Goal: Task Accomplishment & Management: Complete application form

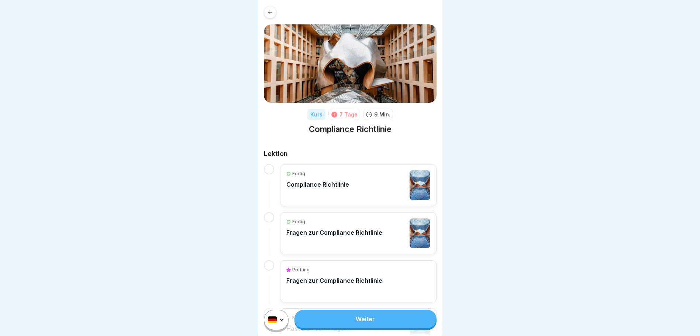
scroll to position [6, 0]
click at [351, 276] on p "Fragen zur Compliance Richtlinie" at bounding box center [334, 279] width 96 height 7
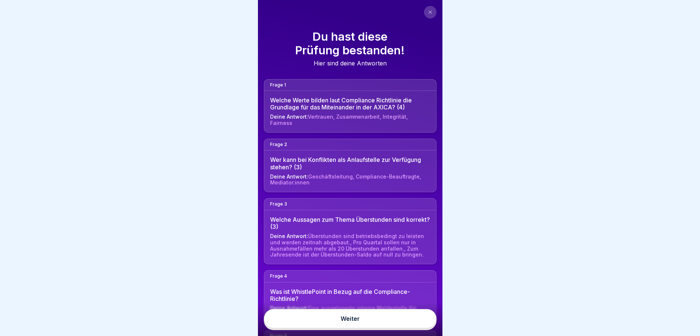
click at [347, 323] on link "Weiter" at bounding box center [350, 318] width 173 height 19
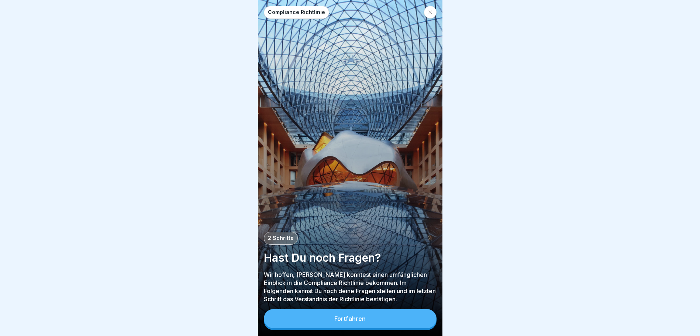
scroll to position [6, 0]
click at [349, 314] on button "Fortfahren" at bounding box center [350, 318] width 173 height 19
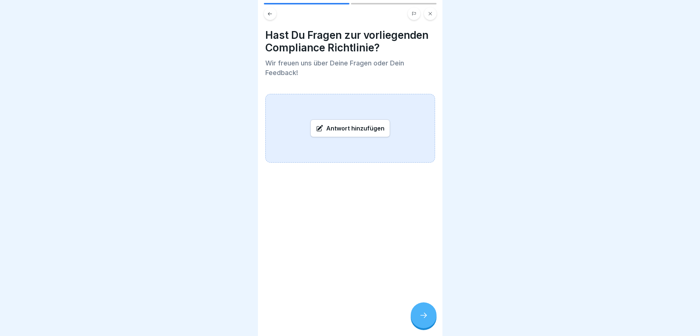
click at [422, 310] on div at bounding box center [424, 315] width 26 height 26
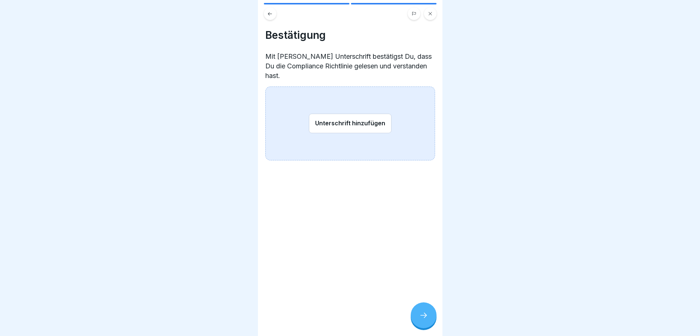
click at [336, 113] on button "Unterschrift hinzufügen" at bounding box center [350, 123] width 83 height 20
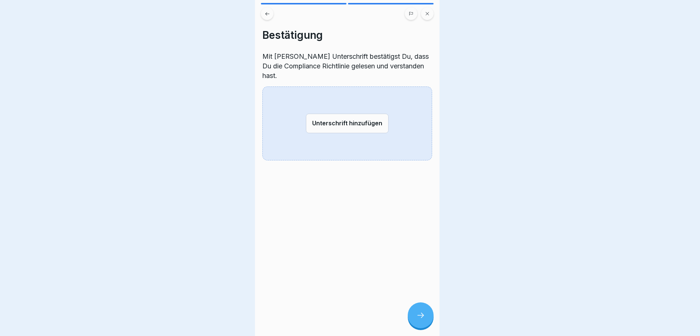
scroll to position [0, 0]
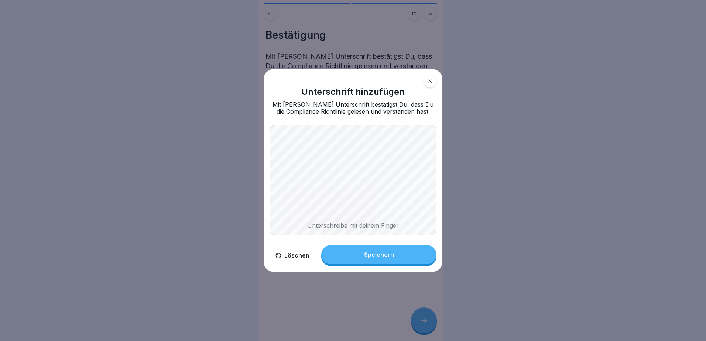
click at [382, 252] on div "Speichern" at bounding box center [379, 254] width 30 height 7
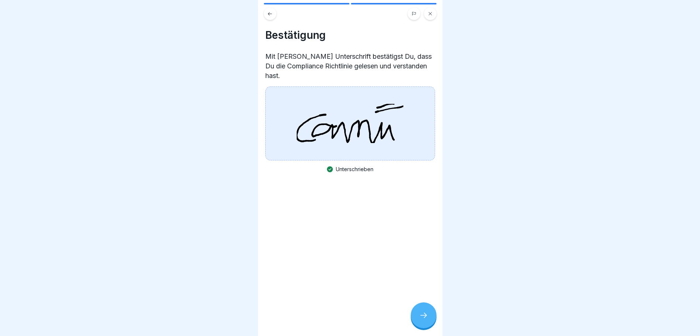
click at [425, 325] on div at bounding box center [424, 315] width 26 height 26
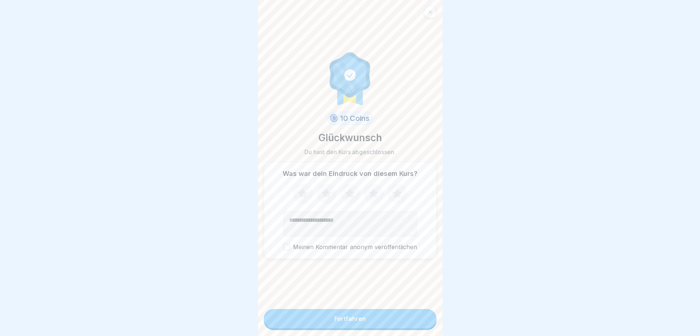
click at [356, 321] on div "Fortfahren" at bounding box center [349, 318] width 31 height 7
